Goal: Task Accomplishment & Management: Complete application form

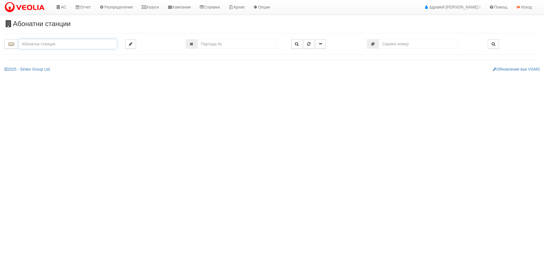
click at [53, 44] on input "text" at bounding box center [67, 44] width 98 height 10
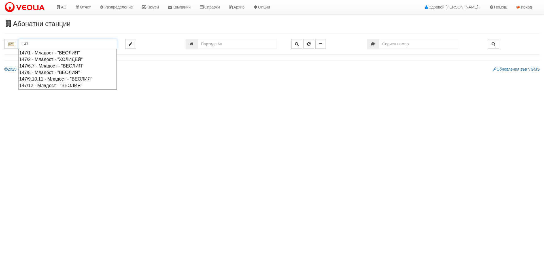
click at [47, 79] on div "147/9,10,11 - Младост - "ВЕОЛИЯ"" at bounding box center [67, 79] width 97 height 7
type input "147/9,10,11 - Младост - "ВЕОЛИЯ""
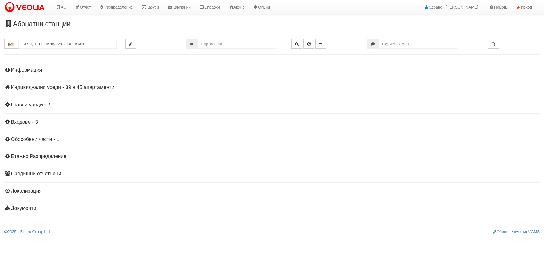
click at [41, 87] on h4 "Индивидуални уреди - 39 в 45 апартаменти" at bounding box center [271, 88] width 535 height 6
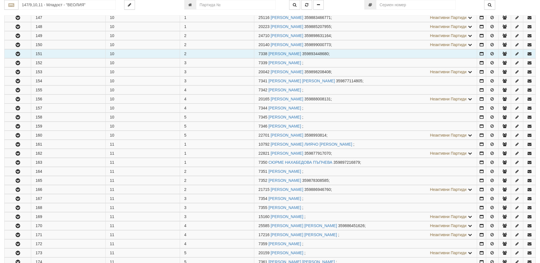
scroll to position [113, 0]
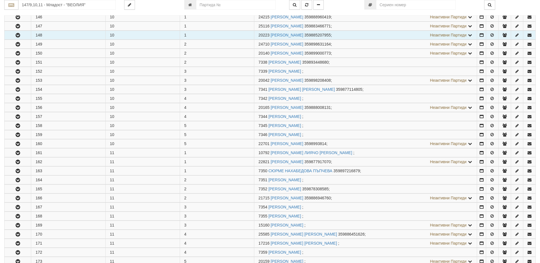
click at [20, 35] on icon "button" at bounding box center [17, 35] width 7 height 4
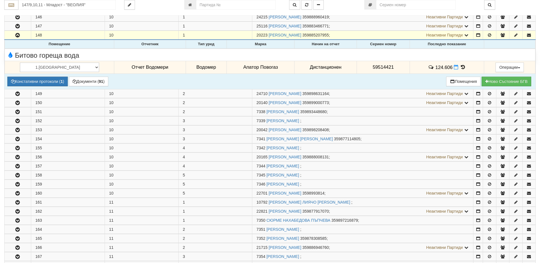
click at [460, 67] on icon at bounding box center [463, 67] width 6 height 5
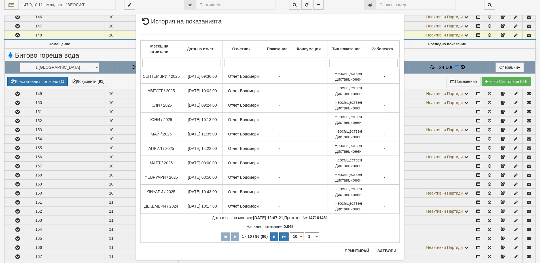
click at [381, 248] on div "Месец на отчитане Дата на отчет Отчетник Показание Консумация Тип показание Заб…" at bounding box center [269, 139] width 259 height 220
click at [383, 254] on button "Затвори" at bounding box center [387, 251] width 26 height 9
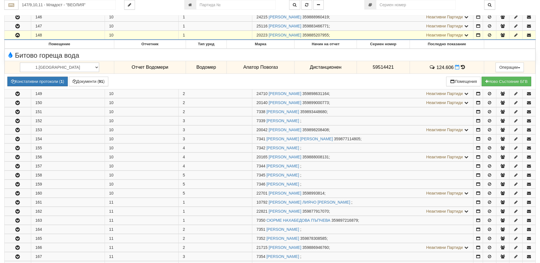
drag, startPoint x: 255, startPoint y: 36, endPoint x: 263, endPoint y: 36, distance: 8.2
click at [266, 37] on td "20223 МИТКА МИРЧЕВА МАТЕЕВА 359885207955 ; Неактивни Партиди 7335 СТАНКА ЛАЗАРО…" at bounding box center [362, 35] width 221 height 9
copy span "20223"
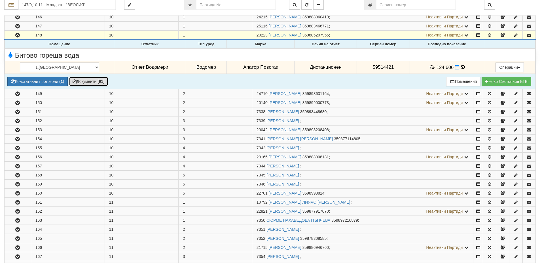
click at [89, 80] on button "Документи ( 91 )" at bounding box center [88, 82] width 39 height 10
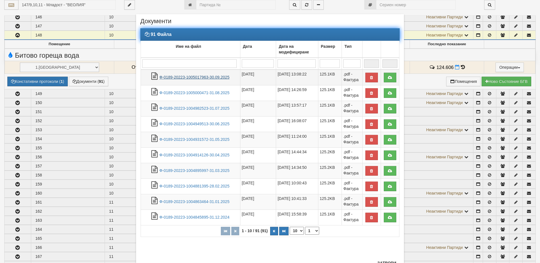
click at [192, 77] on link "Ф-0189-20223-1005017963-30.09.2025" at bounding box center [194, 77] width 70 height 5
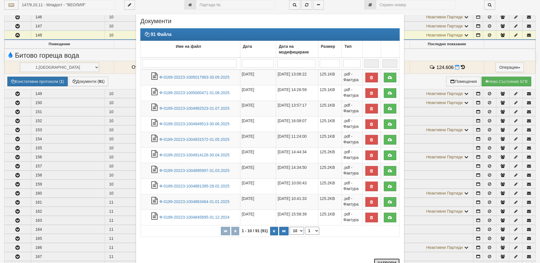
click at [382, 261] on button "Затвори" at bounding box center [387, 263] width 26 height 9
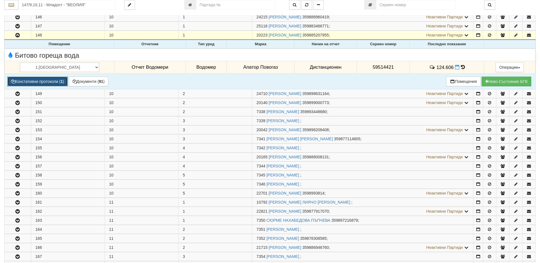
click at [54, 81] on button "Констативни протоколи ( 1 )" at bounding box center [37, 82] width 60 height 10
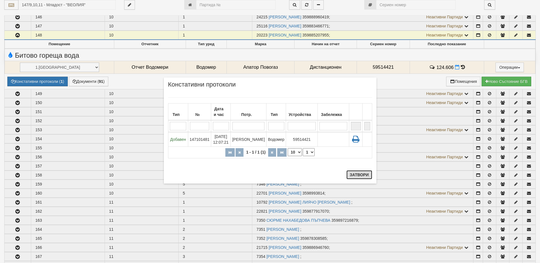
click at [363, 175] on button "Затвори" at bounding box center [359, 175] width 26 height 9
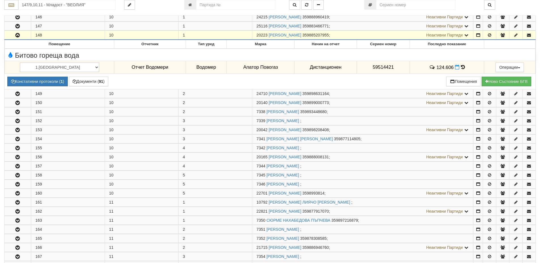
drag, startPoint x: 257, startPoint y: 35, endPoint x: 267, endPoint y: 35, distance: 10.5
click at [267, 35] on span "20223" at bounding box center [261, 35] width 11 height 5
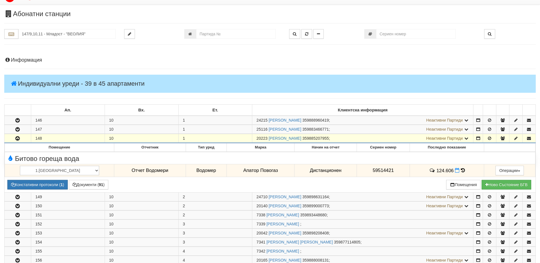
scroll to position [0, 0]
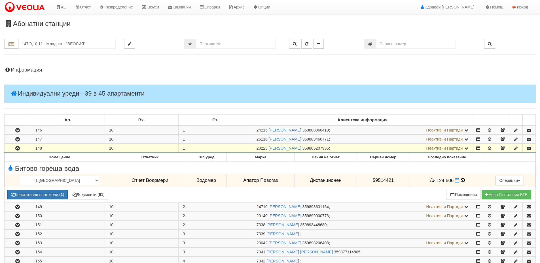
click at [30, 71] on h4 "Информация" at bounding box center [269, 70] width 531 height 6
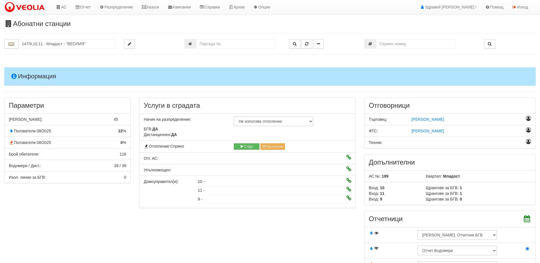
click at [30, 71] on h4 "Информация" at bounding box center [269, 76] width 531 height 18
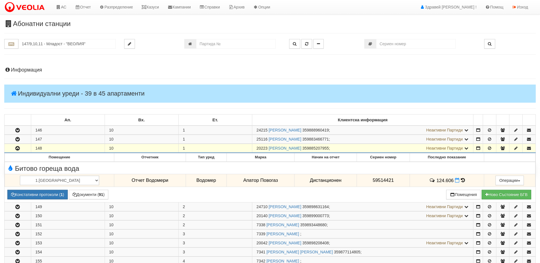
click at [41, 71] on h4 "Информация" at bounding box center [269, 70] width 531 height 6
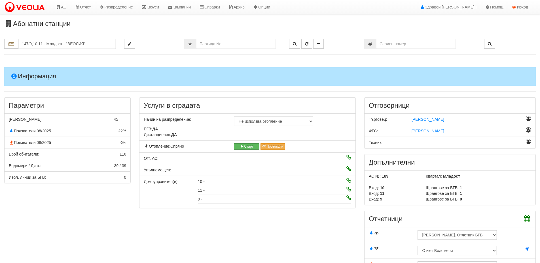
click at [41, 71] on h4 "Информация" at bounding box center [269, 76] width 531 height 18
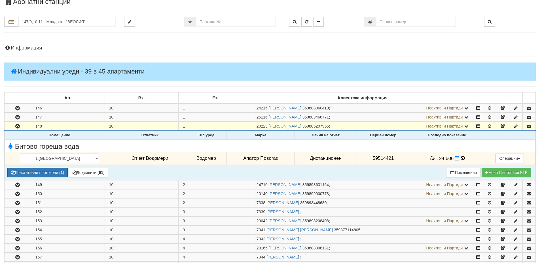
scroll to position [85, 0]
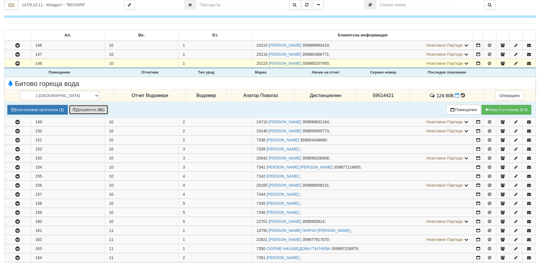
click at [85, 111] on button "Документи ( 91 )" at bounding box center [88, 110] width 39 height 10
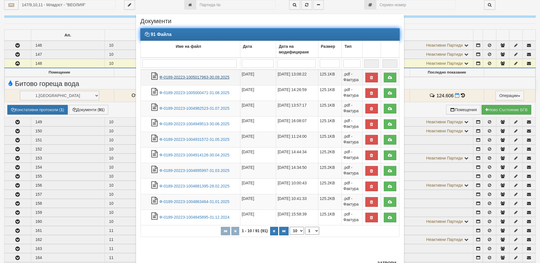
click at [183, 76] on link "Ф-0189-20223-1005017963-30.09.2025" at bounding box center [194, 77] width 70 height 5
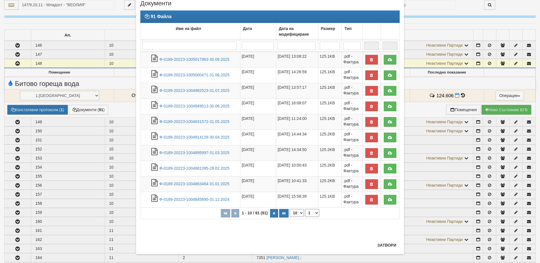
scroll to position [23, 0]
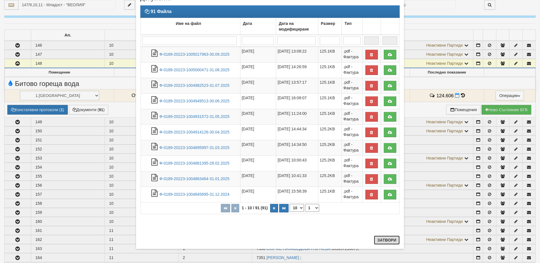
click at [389, 241] on button "Затвори" at bounding box center [387, 240] width 26 height 9
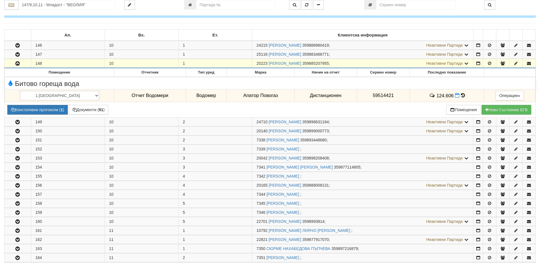
drag, startPoint x: 256, startPoint y: 62, endPoint x: 267, endPoint y: 64, distance: 10.9
click at [267, 64] on td "20223 МИТКА МИРЧЕВА МАТЕЕВА 359885207955 ; Неактивни Партиди 7335 СТАНКА ЛАЗАРО…" at bounding box center [362, 63] width 221 height 9
copy span "20223"
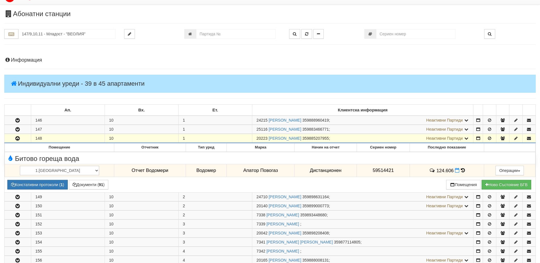
scroll to position [0, 0]
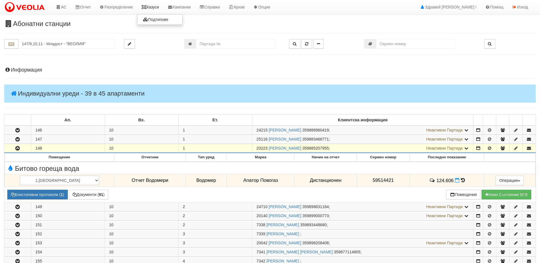
click at [146, 7] on icon at bounding box center [143, 7] width 5 height 4
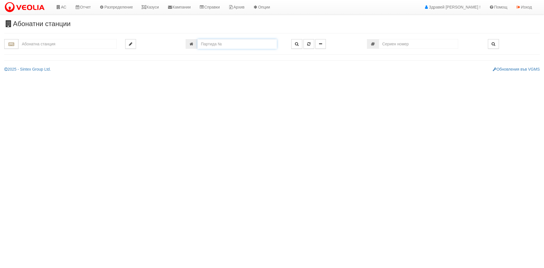
click at [253, 46] on input "number" at bounding box center [236, 44] width 79 height 10
paste input "20223"
type input "20223"
type input "147/9,10,11 - "ВЕОЛИЯ ЕНЕРДЖИ ВАРНА " ЕАД"
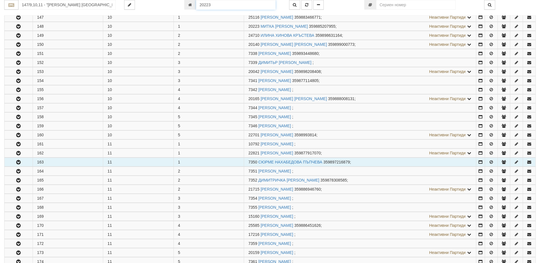
scroll to position [130, 0]
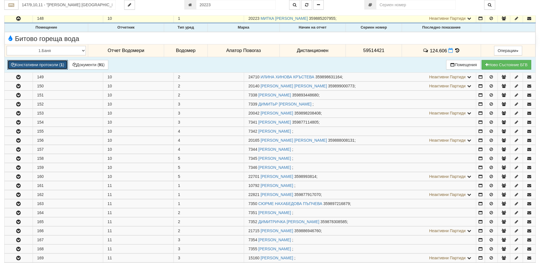
click at [34, 66] on button "Констативни протоколи ( 1 )" at bounding box center [37, 65] width 60 height 10
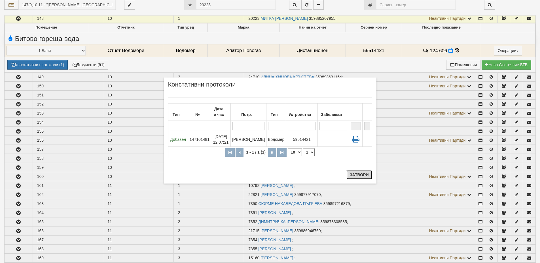
click at [359, 175] on button "Затвори" at bounding box center [359, 175] width 26 height 9
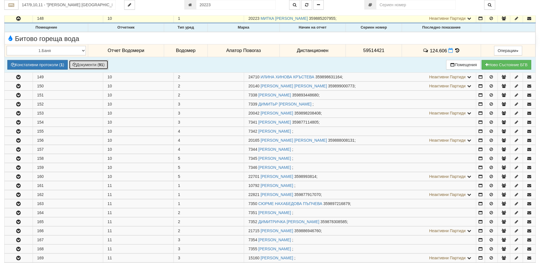
click at [92, 66] on button "Документи ( 91 )" at bounding box center [88, 65] width 39 height 10
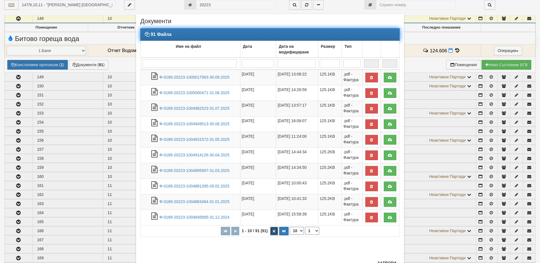
click at [271, 229] on button "button" at bounding box center [274, 231] width 8 height 8
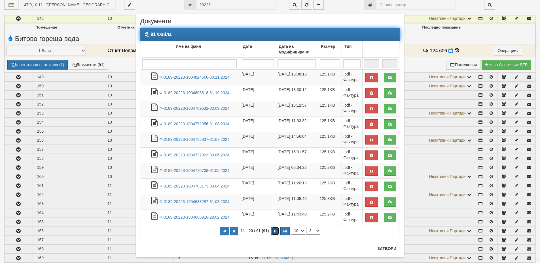
click at [271, 229] on button "button" at bounding box center [275, 231] width 8 height 8
click at [271, 230] on button "button" at bounding box center [275, 231] width 8 height 8
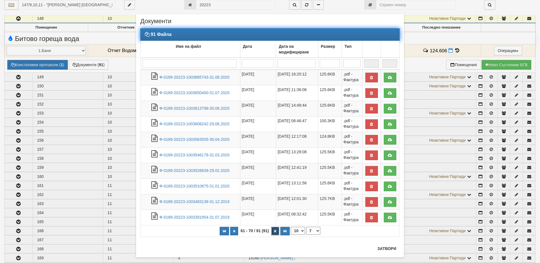
click at [272, 232] on button "button" at bounding box center [275, 231] width 8 height 8
select select "9"
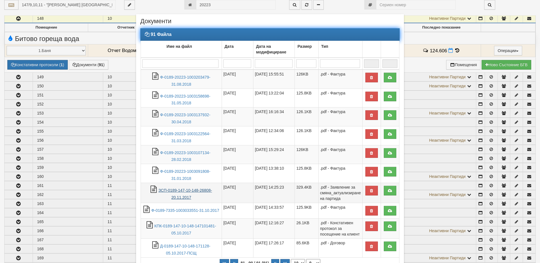
click at [173, 198] on link "ЗСП-0189-147-10-148-26808-20.11.2017" at bounding box center [185, 194] width 54 height 12
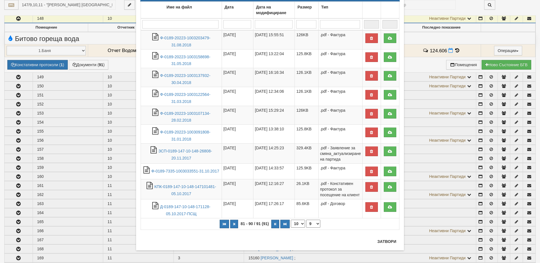
scroll to position [41, 0]
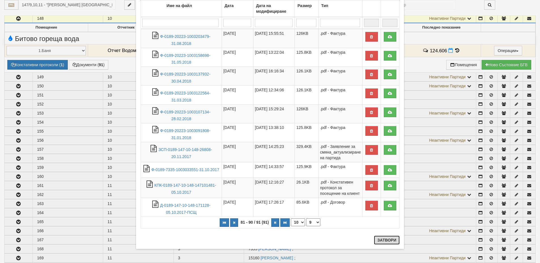
click at [380, 239] on button "Затвори" at bounding box center [387, 240] width 26 height 9
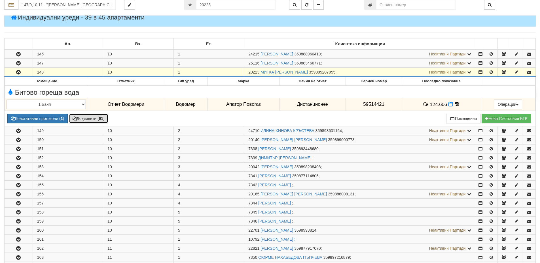
scroll to position [17, 0]
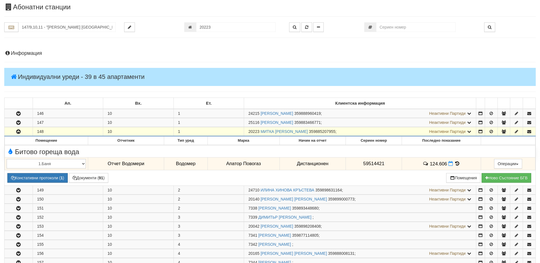
drag, startPoint x: 248, startPoint y: 132, endPoint x: 259, endPoint y: 131, distance: 10.8
click at [259, 131] on span "20223" at bounding box center [253, 131] width 11 height 5
copy span "20223"
click at [101, 29] on input "147/9,10,11 - "ВЕОЛИЯ ЕНЕРДЖИ ВАРНА " ЕАД" at bounding box center [66, 27] width 97 height 10
click at [53, 43] on div "111/3 - Младост - "ВЕОЛИЯ"" at bounding box center [66, 42] width 95 height 7
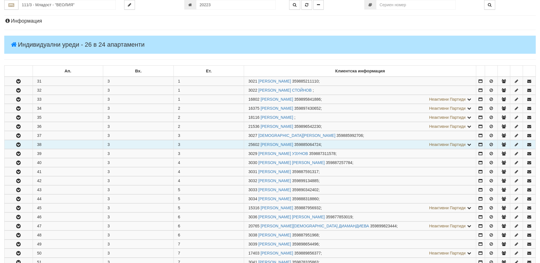
scroll to position [57, 0]
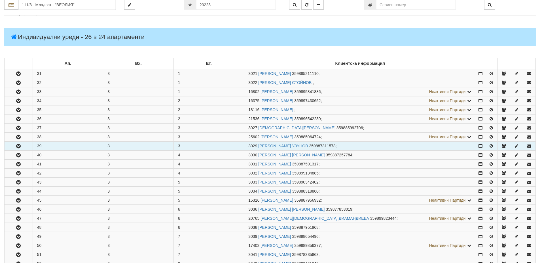
click at [21, 148] on icon "button" at bounding box center [18, 146] width 7 height 4
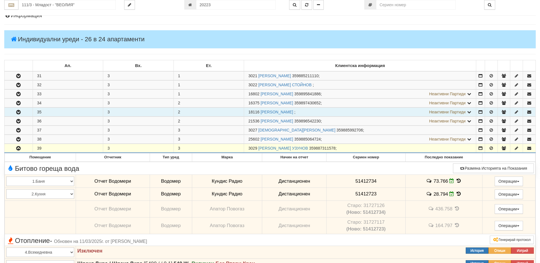
scroll to position [0, 0]
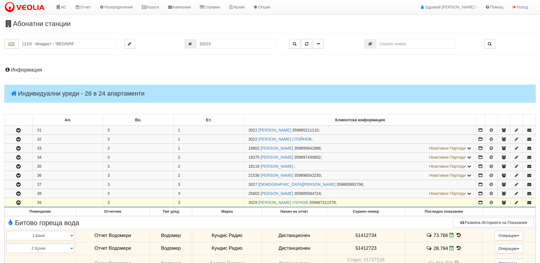
click at [29, 72] on h4 "Информация" at bounding box center [269, 70] width 531 height 6
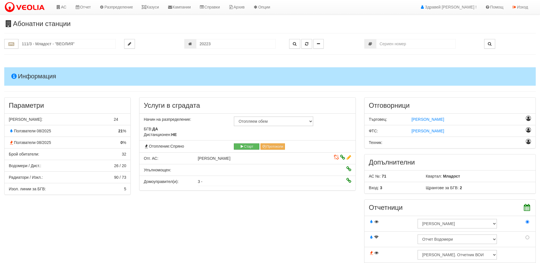
click at [29, 72] on h4 "Информация" at bounding box center [269, 76] width 531 height 18
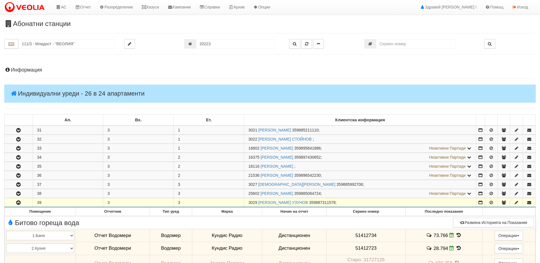
click at [37, 68] on h4 "Информация" at bounding box center [269, 70] width 531 height 6
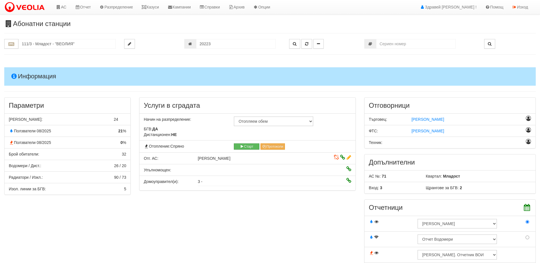
click at [37, 68] on h4 "Информация" at bounding box center [269, 76] width 531 height 18
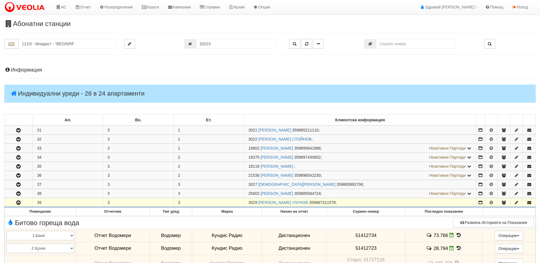
click at [30, 73] on h4 "Информация" at bounding box center [269, 70] width 531 height 6
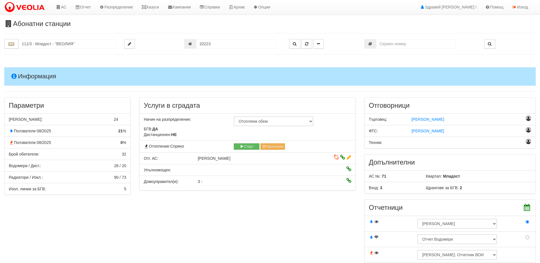
click at [30, 73] on h4 "Информация" at bounding box center [269, 76] width 531 height 18
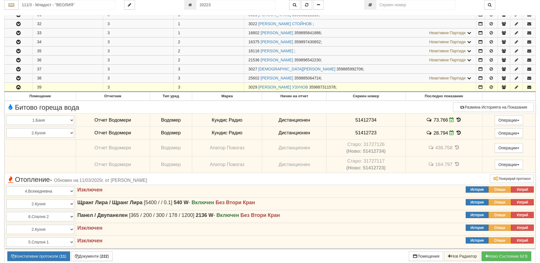
scroll to position [142, 0]
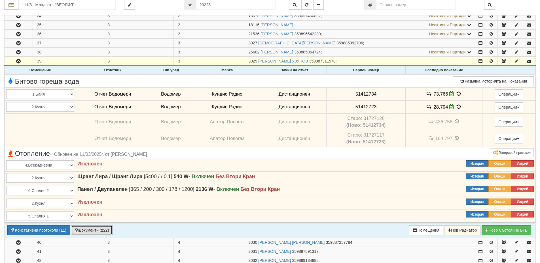
click at [83, 230] on button "Документи ( 222 )" at bounding box center [92, 231] width 42 height 10
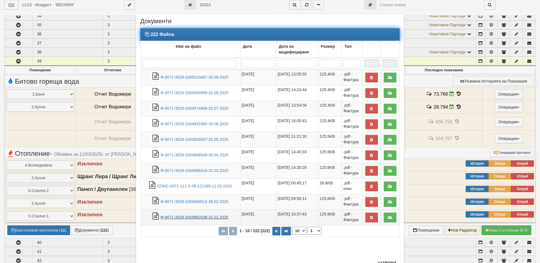
click at [210, 219] on link "Ф-0071-3029-1004862038-31.01.2025" at bounding box center [194, 217] width 68 height 5
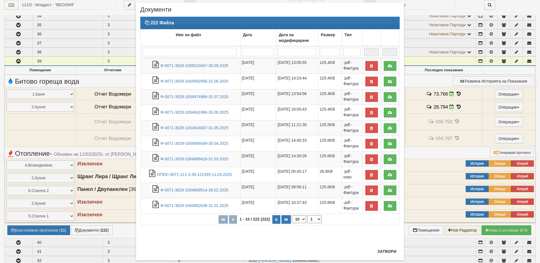
scroll to position [23, 0]
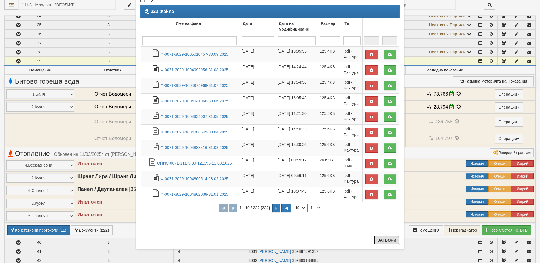
click at [380, 244] on button "Затвори" at bounding box center [387, 240] width 26 height 9
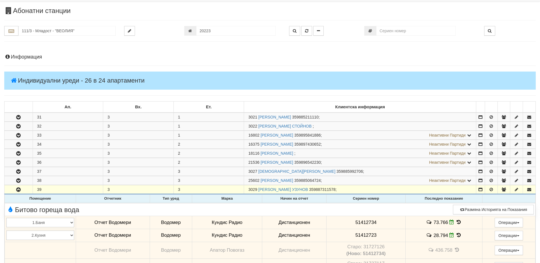
scroll to position [0, 0]
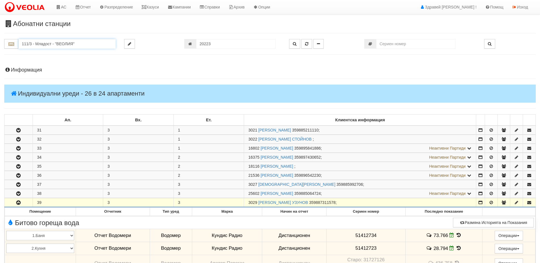
click at [55, 42] on input "111/3 - Младост - "ВЕОЛИЯ"" at bounding box center [66, 44] width 97 height 10
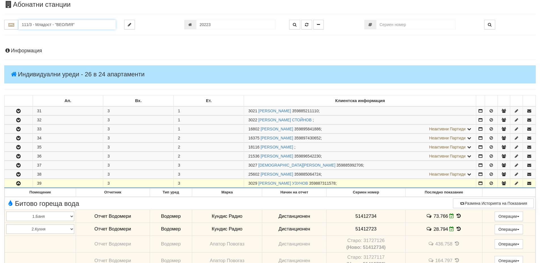
scroll to position [28, 0]
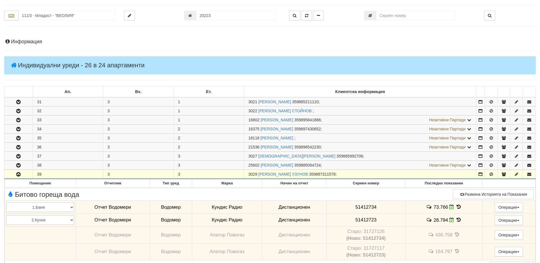
click at [35, 41] on h4 "Информация" at bounding box center [269, 42] width 531 height 6
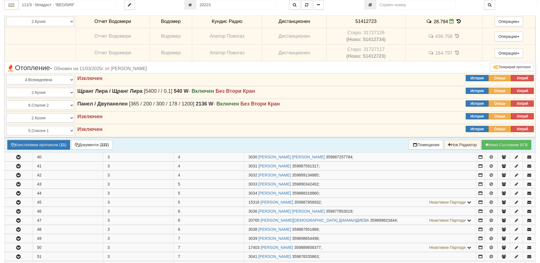
scroll to position [340, 0]
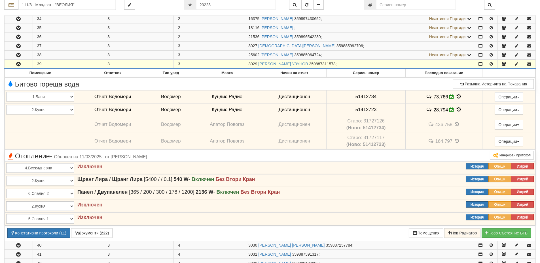
click at [15, 64] on icon "button" at bounding box center [18, 64] width 7 height 4
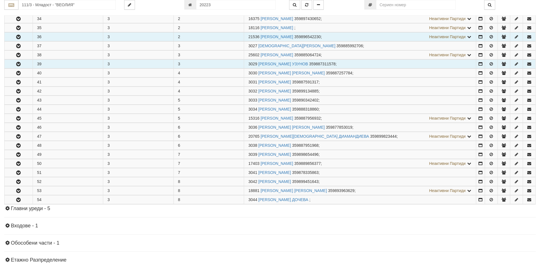
click at [19, 37] on icon "button" at bounding box center [18, 37] width 7 height 4
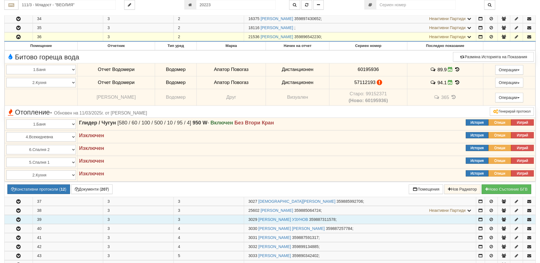
click at [469, 38] on icon at bounding box center [468, 37] width 5 height 4
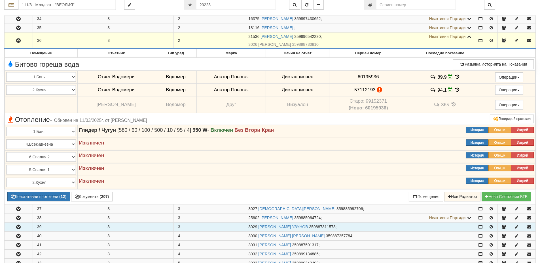
click at [469, 38] on icon at bounding box center [468, 37] width 5 height 4
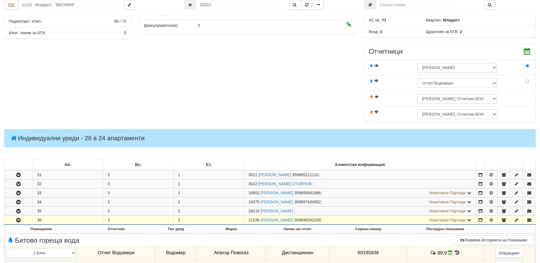
scroll to position [113, 0]
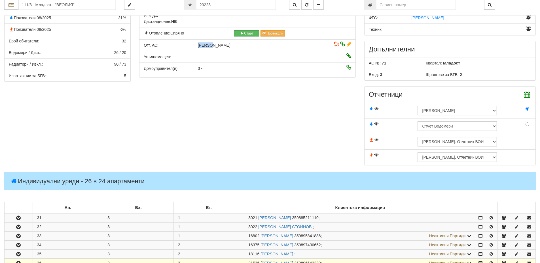
drag, startPoint x: 196, startPoint y: 44, endPoint x: 210, endPoint y: 43, distance: 13.3
click at [210, 43] on div "Георги Радославов Георгиев" at bounding box center [247, 45] width 108 height 6
copy span "Георги"
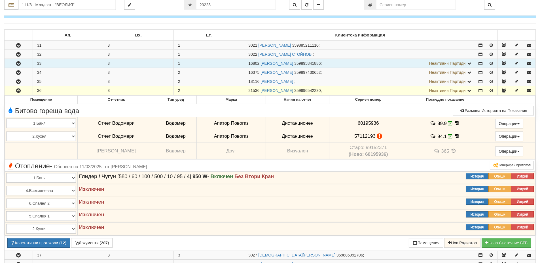
scroll to position [230, 0]
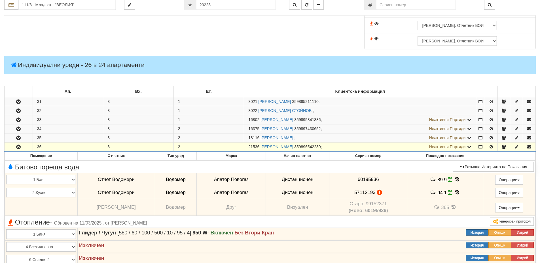
click at [25, 145] on button "button" at bounding box center [19, 147] width 28 height 8
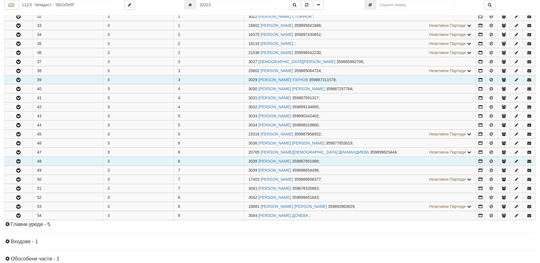
scroll to position [343, 0]
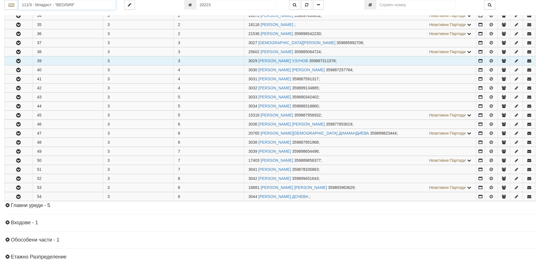
click at [43, 7] on input "111/3 - Младост - "ВЕОЛИЯ"" at bounding box center [66, 5] width 97 height 10
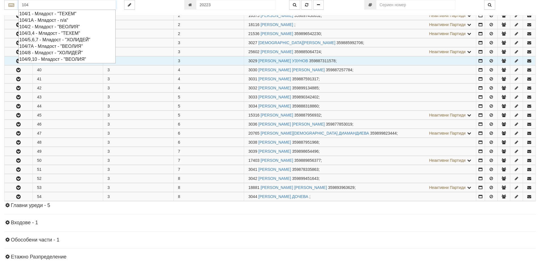
click at [38, 12] on div "104/1 - Младост - "ТЕХЕМ"" at bounding box center [66, 13] width 95 height 7
type input "104/1 - Младост - "ТЕХЕМ""
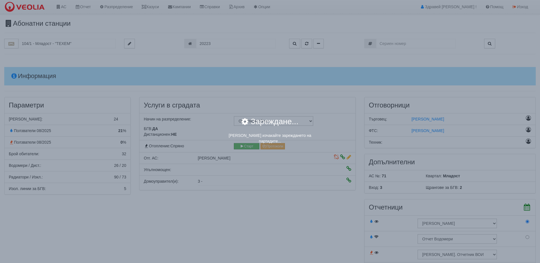
scroll to position [0, 0]
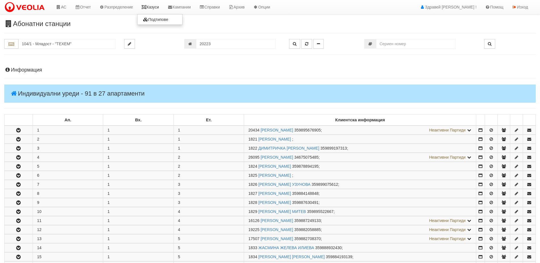
click at [146, 7] on icon at bounding box center [143, 7] width 5 height 4
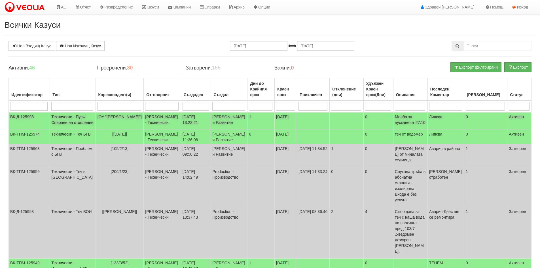
click at [127, 125] on td "[ОУ "Антон Страшимиров"]" at bounding box center [119, 121] width 48 height 18
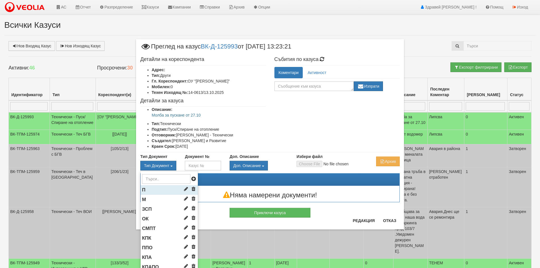
click at [154, 193] on li "П" at bounding box center [169, 190] width 57 height 10
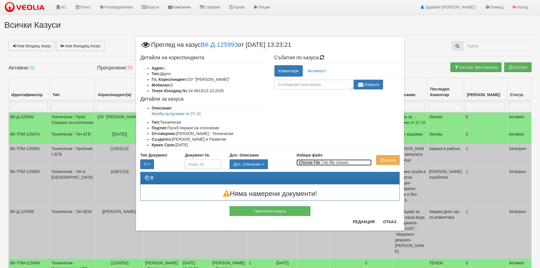
click at [310, 162] on input "Избери файл" at bounding box center [333, 162] width 75 height 6
type input "C:\fakepath\DOC022.pdf"
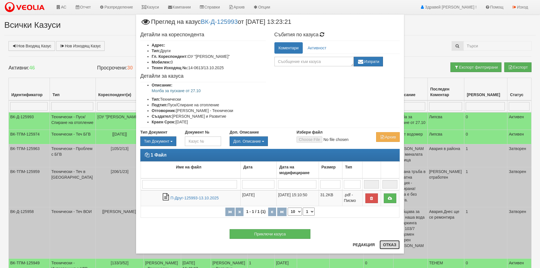
click at [398, 244] on button "Отказ" at bounding box center [389, 244] width 20 height 9
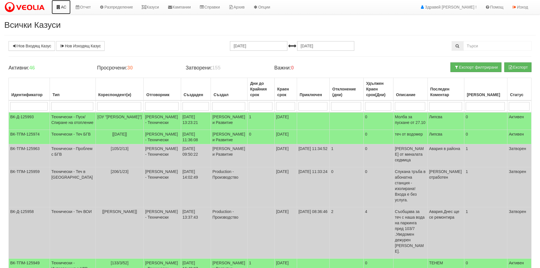
click at [63, 1] on link "АС" at bounding box center [61, 7] width 19 height 14
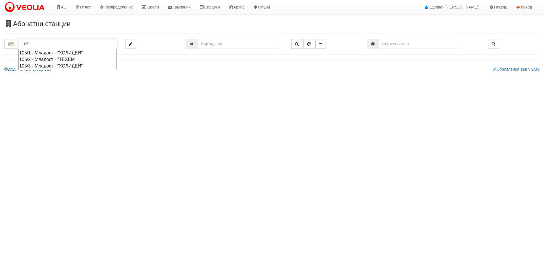
click at [66, 66] on div "105/3 - Младост - "ХОЛИДЕЙ"" at bounding box center [67, 66] width 97 height 7
type input "105/3 - Младост - "ХОЛИДЕЙ""
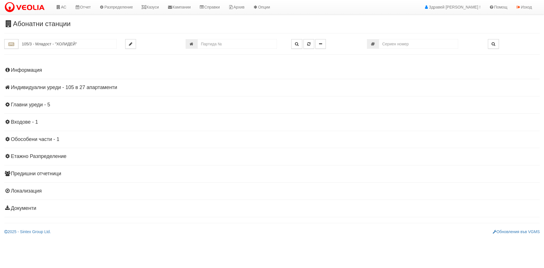
click at [56, 88] on h4 "Индивидуални уреди - 105 в 27 апартаменти" at bounding box center [271, 88] width 535 height 6
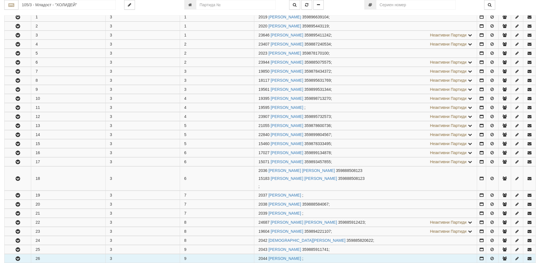
scroll to position [198, 0]
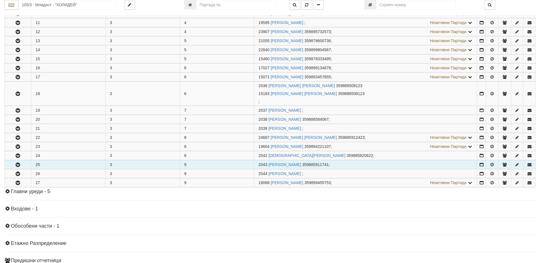
click at [20, 166] on icon "button" at bounding box center [17, 165] width 7 height 4
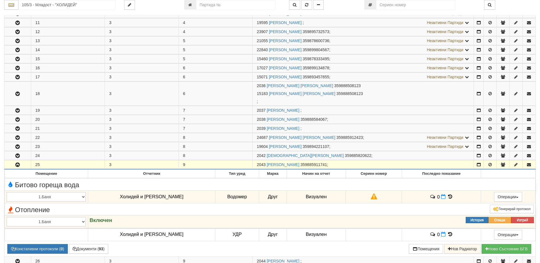
drag, startPoint x: 256, startPoint y: 167, endPoint x: 265, endPoint y: 165, distance: 9.7
click at [265, 165] on td "2043 [PERSON_NAME] 359885911741 ;" at bounding box center [362, 165] width 221 height 9
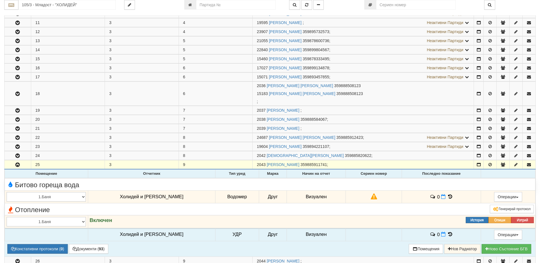
copy span "2043"
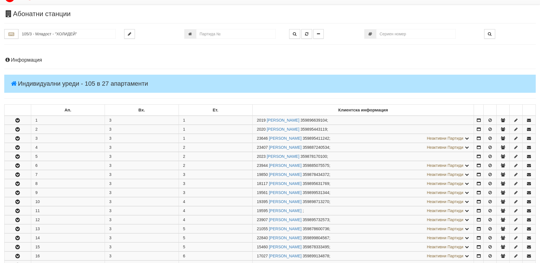
scroll to position [0, 0]
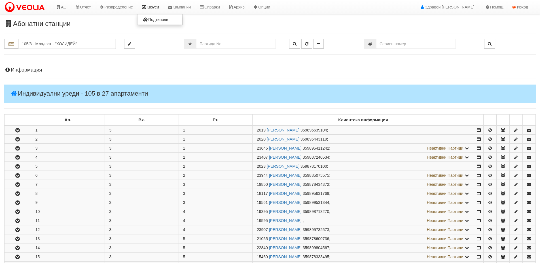
click at [154, 7] on link "Казуси" at bounding box center [150, 7] width 26 height 14
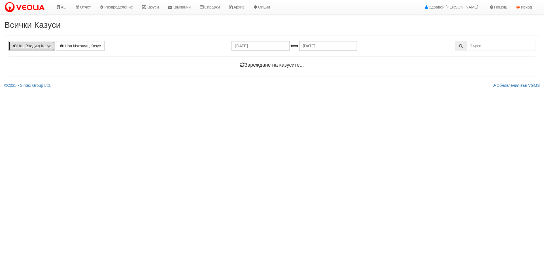
click at [35, 44] on link "Нов Входящ Казус" at bounding box center [31, 46] width 46 height 10
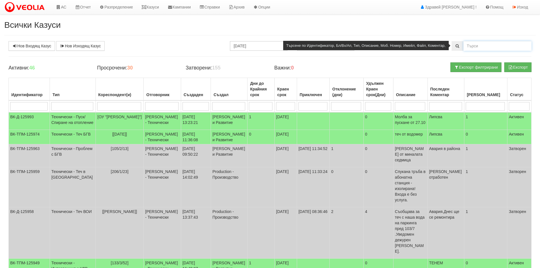
click at [486, 49] on input "text" at bounding box center [497, 46] width 68 height 10
paste input "0888499784"
type input "0888499784"
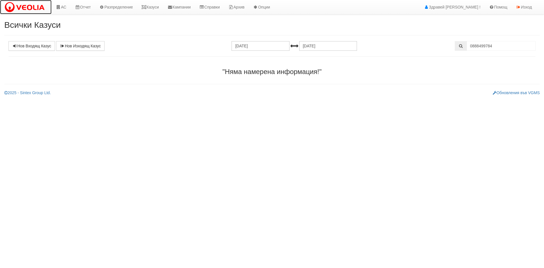
click at [29, 6] on img at bounding box center [25, 7] width 43 height 12
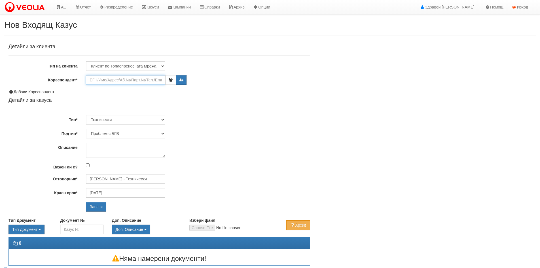
click at [109, 77] on input "Кореспондент*" at bounding box center [125, 80] width 79 height 10
paste input "2043"
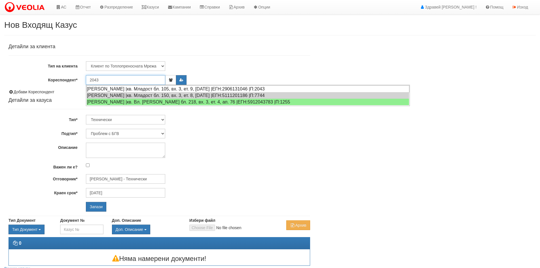
click at [135, 89] on div "[PERSON_NAME] |кв. Младост бл. 105, вх. 3, ет. 9, [DATE] |ЕГН:2906131046 |П:2043" at bounding box center [247, 88] width 323 height 7
type input "[PERSON_NAME]"
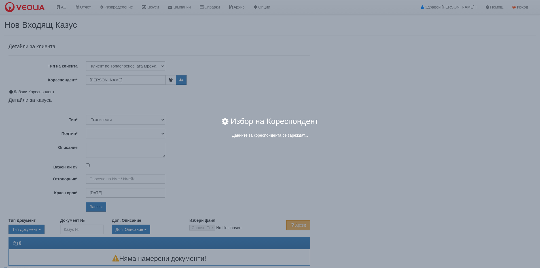
type input "[PERSON_NAME] - Технически"
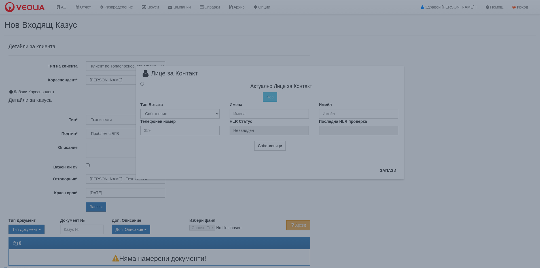
radio input "true"
type input "[PERSON_NAME]"
type input "0"
type input "359885911741"
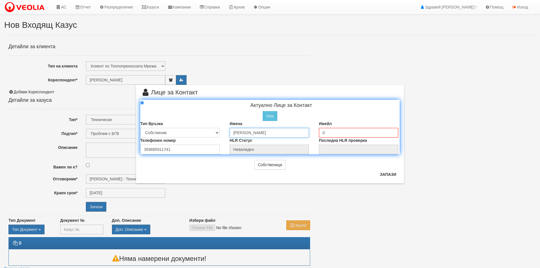
click at [266, 132] on input "[PERSON_NAME]" at bounding box center [268, 133] width 79 height 10
type input "[PERSON_NAME]"
click at [333, 133] on input "0" at bounding box center [358, 132] width 79 height 10
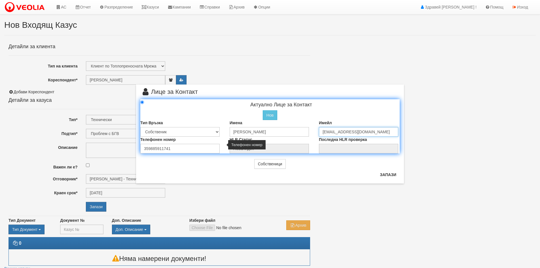
type input "ggeorgiev502@gmail.com"
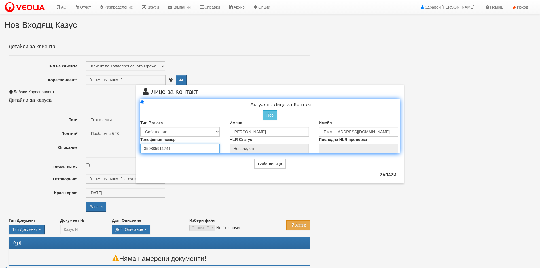
drag, startPoint x: 169, startPoint y: 149, endPoint x: 72, endPoint y: 163, distance: 97.8
click at [72, 163] on div "× Лице за Контакт Актуално Лице за Контакт Нов Промени Актуалното Лице Тип Връз…" at bounding box center [270, 134] width 540 height 268
type input "0877792130"
click at [394, 176] on button "Запази" at bounding box center [387, 174] width 23 height 9
type input "[PERSON_NAME]"
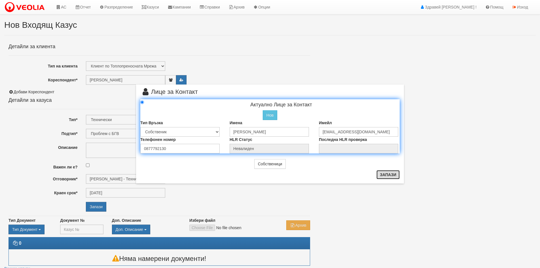
radio input "true"
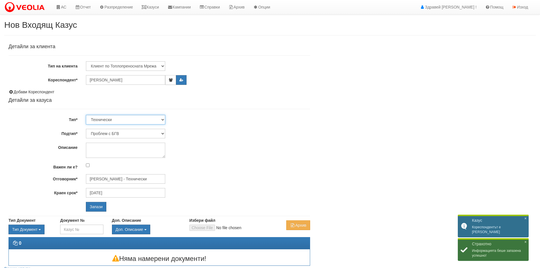
drag, startPoint x: 110, startPoint y: 115, endPoint x: 111, endPoint y: 119, distance: 4.1
click at [110, 115] on select "Технически ФТС Търговски Административен Производствен Експлоатационен Финансов…" at bounding box center [125, 120] width 79 height 10
click at [86, 115] on select "Технически ФТС Търговски Административен Производствен Експлоатационен Финансов…" at bounding box center [125, 120] width 79 height 10
drag, startPoint x: 114, startPoint y: 118, endPoint x: 114, endPoint y: 123, distance: 4.3
click at [114, 118] on select "Технически ФТС Търговски Административен Производствен Експлоатационен Финансов…" at bounding box center [125, 120] width 79 height 10
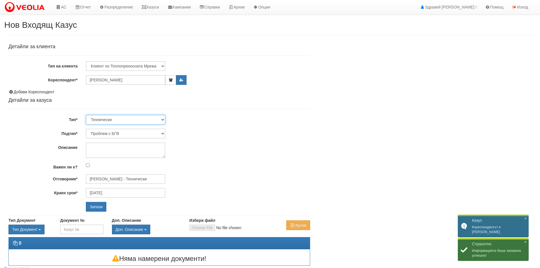
select select "1"
click at [86, 115] on select "Технически ФТС Търговски Административен Производствен Експлоатационен Финансов…" at bounding box center [125, 120] width 79 height 10
type input "[DATE]"
type input "[PERSON_NAME] и Развитие"
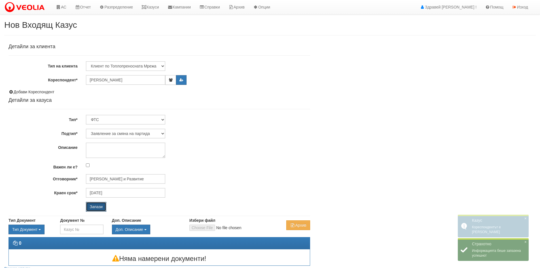
click at [99, 207] on input "Запази" at bounding box center [96, 207] width 20 height 10
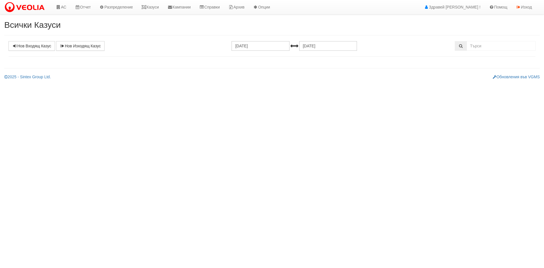
select select "1"
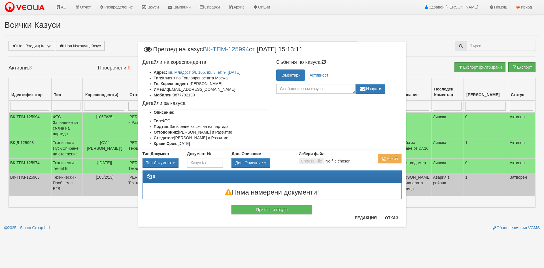
click at [378, 123] on div "Детайли на кореспондента Адрес: кв. Младост бл. 105, вх. 3, ет. 9, [DATE] Тип: …" at bounding box center [272, 103] width 268 height 93
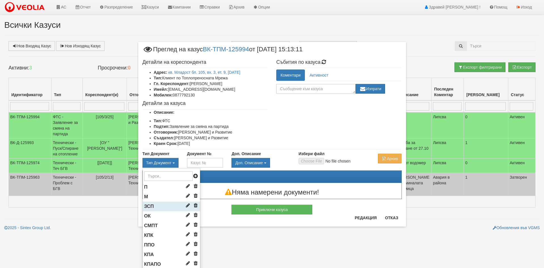
click at [148, 205] on span "ЗСП" at bounding box center [149, 205] width 10 height 5
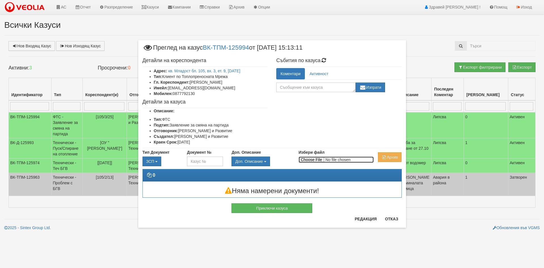
click at [316, 161] on input "Избери файл" at bounding box center [336, 159] width 75 height 6
type input "C:\fakepath\DOC023.pdf"
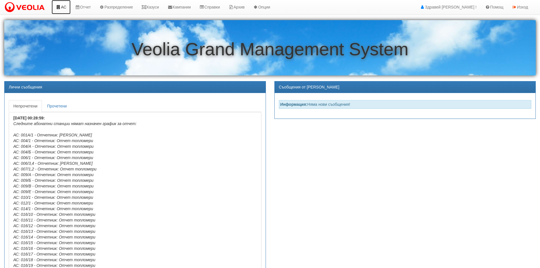
click at [58, 3] on link "АС" at bounding box center [61, 7] width 19 height 14
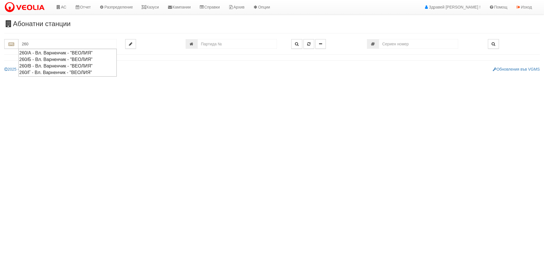
type input "260"
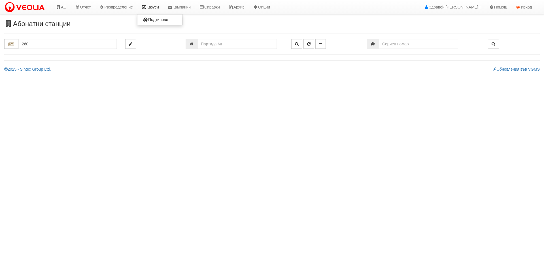
click at [157, 8] on link "Казуси" at bounding box center [150, 7] width 26 height 14
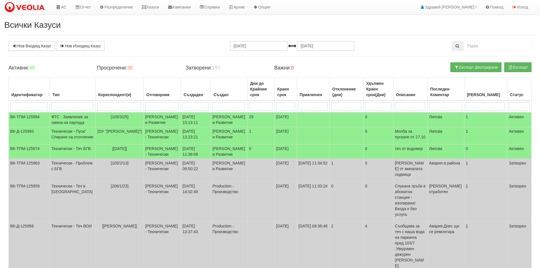
click at [62, 14] on body "АС Отчет Настройки Период Глобални Параметри Сваляне Отчетни Карти Нулиране УДР" at bounding box center [270, 192] width 540 height 385
click at [63, 9] on link "АС" at bounding box center [61, 7] width 19 height 14
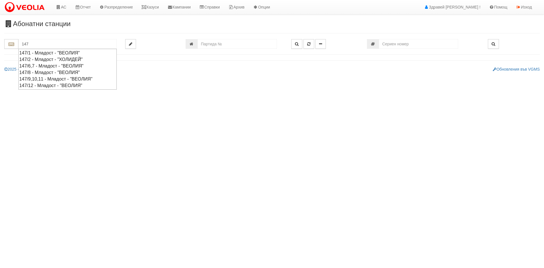
click at [42, 78] on div "147/9,10,11 - Младост - "ВЕОЛИЯ"" at bounding box center [67, 79] width 97 height 7
type input "147/9,10,11 - Младост - "ВЕОЛИЯ""
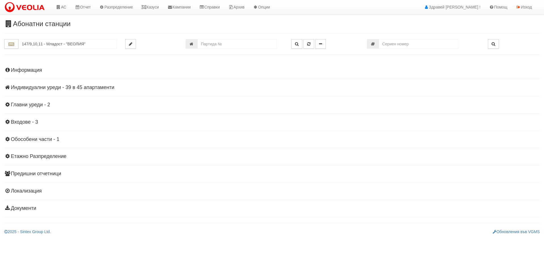
click at [36, 89] on h4 "Индивидуални уреди - 39 в 45 апартаменти" at bounding box center [271, 88] width 535 height 6
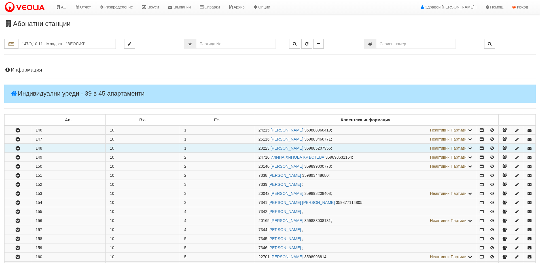
click at [20, 152] on button "button" at bounding box center [18, 148] width 26 height 8
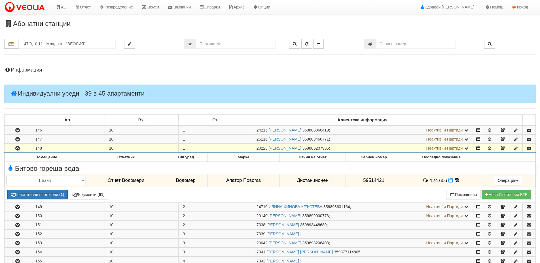
drag, startPoint x: 256, startPoint y: 147, endPoint x: 267, endPoint y: 147, distance: 10.8
click at [267, 147] on td "20223 МИТКА МИРЧЕВА МАТЕЕВА 359885207955 ; Неактивни Партиди 7335 СТАНКА ЛАЗАРО…" at bounding box center [362, 148] width 221 height 9
copy span "20223"
click at [153, 7] on link "Казуси" at bounding box center [150, 7] width 26 height 14
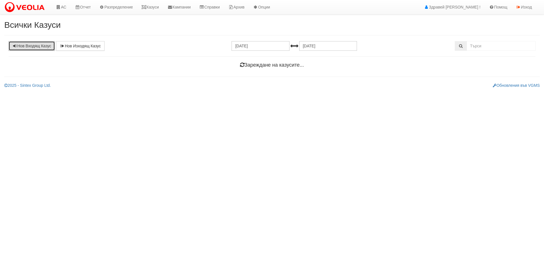
click at [34, 45] on link "Нов Входящ Казус" at bounding box center [31, 46] width 46 height 10
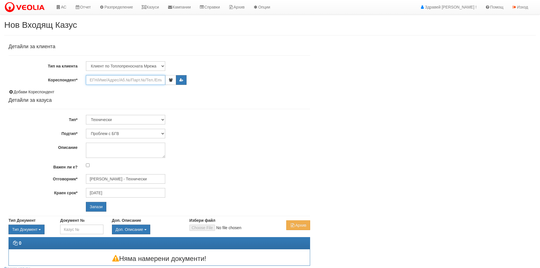
click at [101, 82] on input "Кореспондент*" at bounding box center [125, 80] width 79 height 10
paste input "20223"
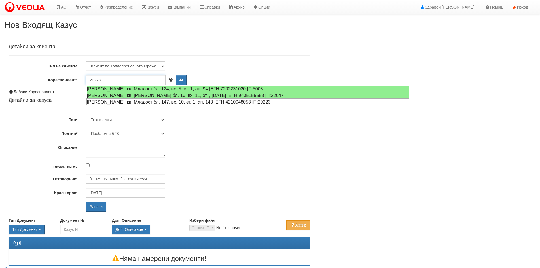
click at [105, 101] on div "[PERSON_NAME] |кв. Младост бл. 147, вх. 10, ет. 1, ап. 148 |ЕГН:4210048053 |П:2…" at bounding box center [247, 101] width 323 height 7
type input "[PERSON_NAME]"
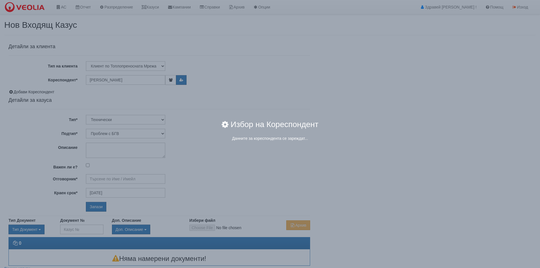
type input "[PERSON_NAME] - Технически"
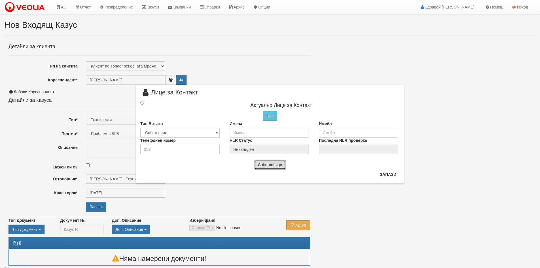
click at [270, 167] on button "Собственици" at bounding box center [270, 165] width 32 height 10
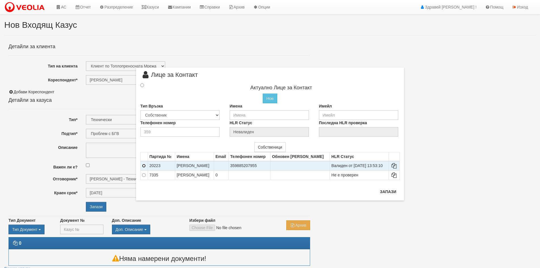
click at [143, 166] on input "radio" at bounding box center [144, 166] width 4 height 4
radio input "true"
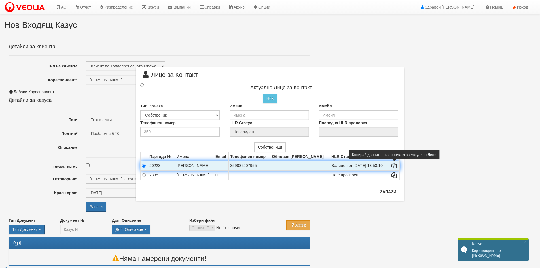
click at [396, 164] on icon at bounding box center [394, 166] width 7 height 4
type input "МИТКА МИРЧЕВА МАТЕЕВА"
type input "359885207955"
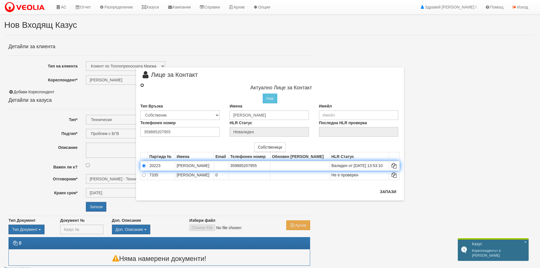
click at [142, 85] on input "radio" at bounding box center [142, 85] width 4 height 4
radio input "true"
radio input "false"
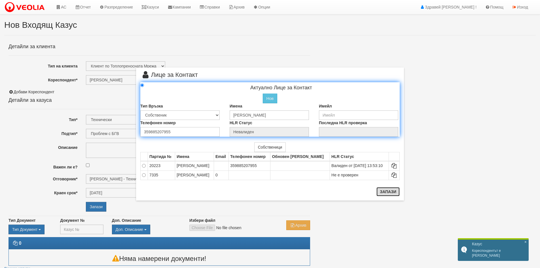
click at [382, 193] on button "Запази" at bounding box center [387, 191] width 23 height 9
radio input "true"
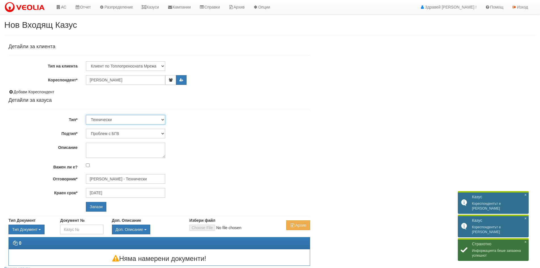
click at [134, 118] on select "Технически ФТС Търговски Административен Производствен Експлоатационен Финансов…" at bounding box center [125, 120] width 79 height 10
select select "1"
click at [86, 115] on select "Технически ФТС Търговски Административен Производствен Експлоатационен Финансов…" at bounding box center [125, 120] width 79 height 10
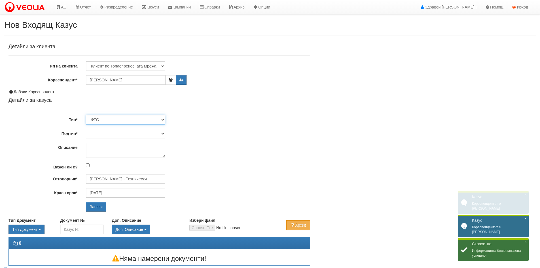
type input "[DATE]"
type input "[PERSON_NAME] и Развитие"
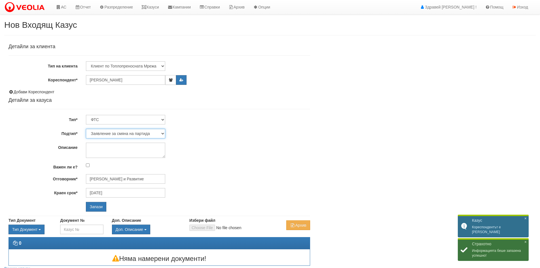
click at [123, 133] on select "Заявление за смяна на партида Заявление за равни месечни вноски Разпределение о…" at bounding box center [125, 134] width 79 height 10
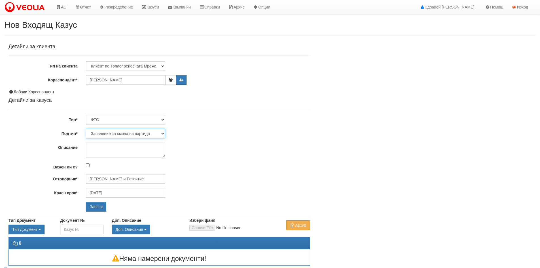
select select "Възражения върху начислени суми"
click at [86, 129] on select "Заявление за смяна на партида Заявление за равни месечни вноски Разпределение о…" at bounding box center [125, 134] width 79 height 10
type input "[PERSON_NAME] и Развитие"
click at [113, 152] on textarea "Описание" at bounding box center [125, 150] width 79 height 15
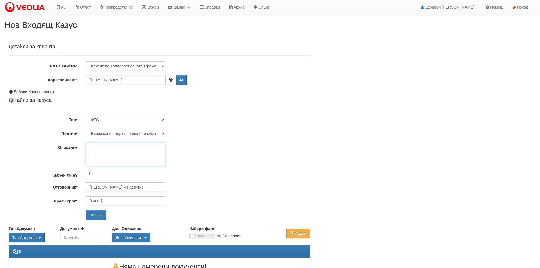
drag, startPoint x: 164, startPoint y: 157, endPoint x: 166, endPoint y: 167, distance: 10.0
click at [167, 166] on div at bounding box center [198, 155] width 232 height 24
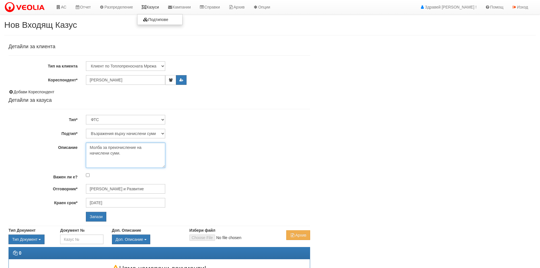
type textarea "Молба за преизчисление на начислени суми."
click at [99, 217] on input "Запази" at bounding box center [96, 217] width 20 height 10
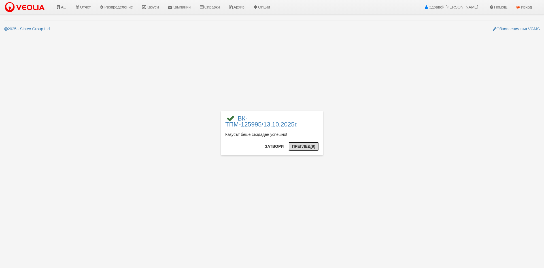
click at [305, 143] on button "Преглед (9)" at bounding box center [303, 146] width 30 height 9
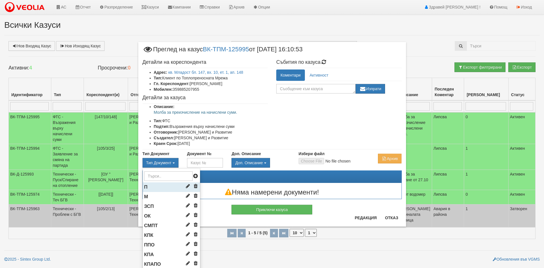
click at [151, 186] on li "П" at bounding box center [171, 187] width 57 height 10
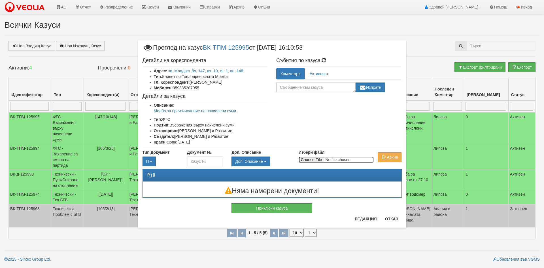
click at [304, 158] on input "Избери файл" at bounding box center [336, 159] width 75 height 6
type input "C:\fakepath\[PHONE_NUMBER].pdf"
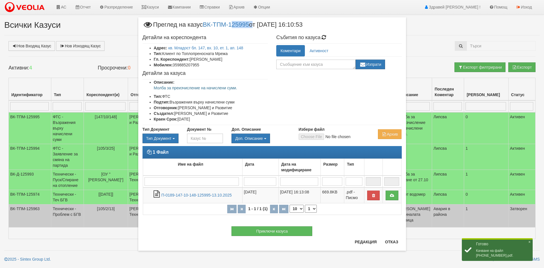
drag, startPoint x: 234, startPoint y: 29, endPoint x: 251, endPoint y: 30, distance: 17.3
click at [253, 27] on span "Преглед на казус ВК-ТПМ-125995 от [DATE] 16:10:53" at bounding box center [223, 27] width 160 height 10
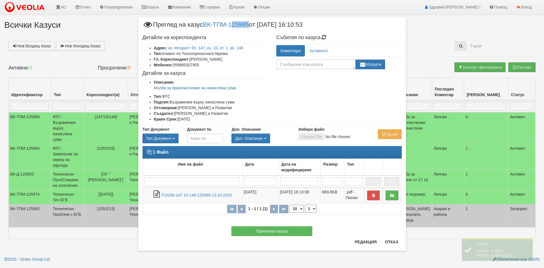
click at [250, 31] on span "Преглед на казус ВК-ТПМ-125995 от [DATE] 16:10:53" at bounding box center [223, 27] width 160 height 10
drag, startPoint x: 252, startPoint y: 29, endPoint x: 231, endPoint y: 28, distance: 20.7
click at [231, 28] on span "Преглед на казус ВК-ТПМ-125995 от [DATE] 16:10:53" at bounding box center [223, 27] width 160 height 10
copy link "125995"
